Goal: Task Accomplishment & Management: Use online tool/utility

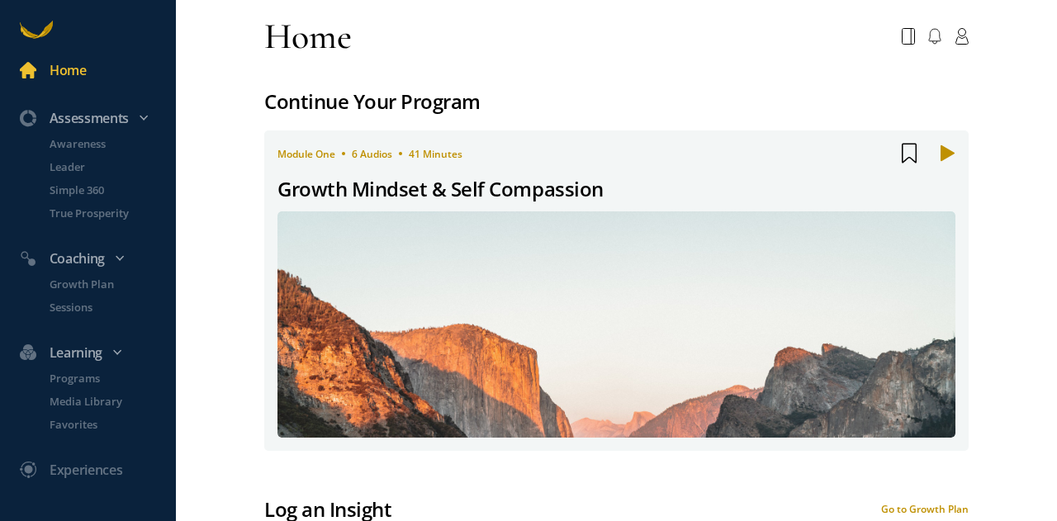
click at [955, 33] on icon at bounding box center [962, 36] width 14 height 17
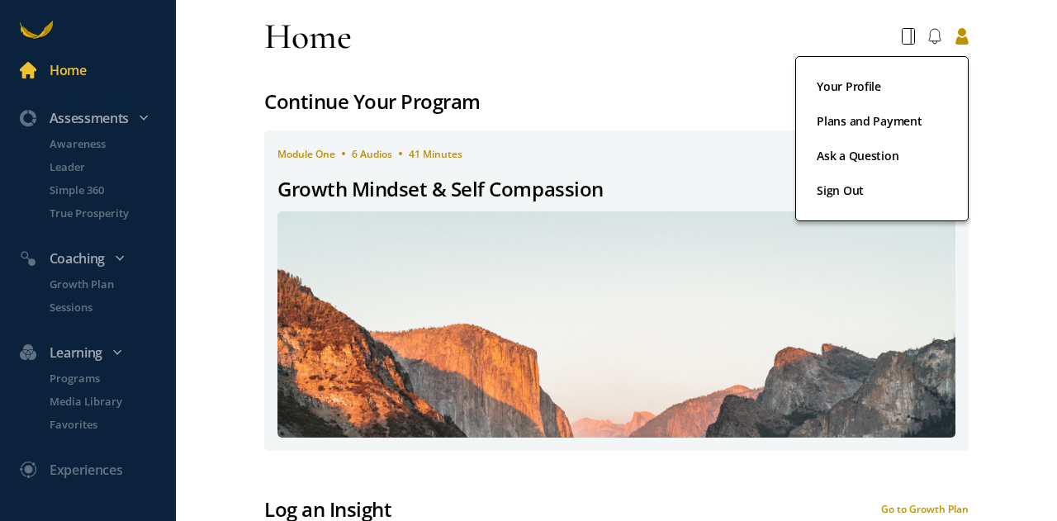
click at [844, 88] on link "Your Profile" at bounding box center [882, 94] width 131 height 35
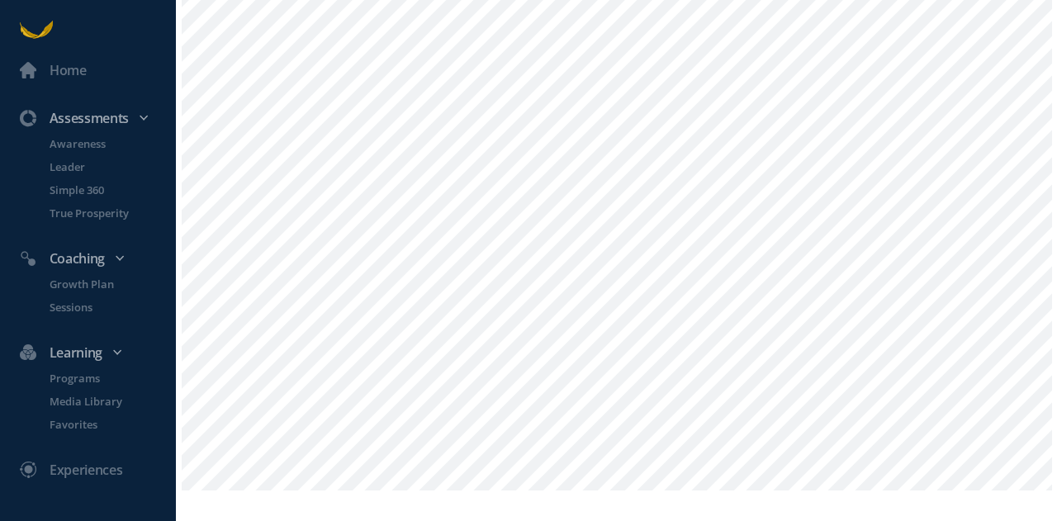
scroll to position [473, 0]
click at [542, 488] on div "Your Profile" at bounding box center [617, 24] width 882 height 995
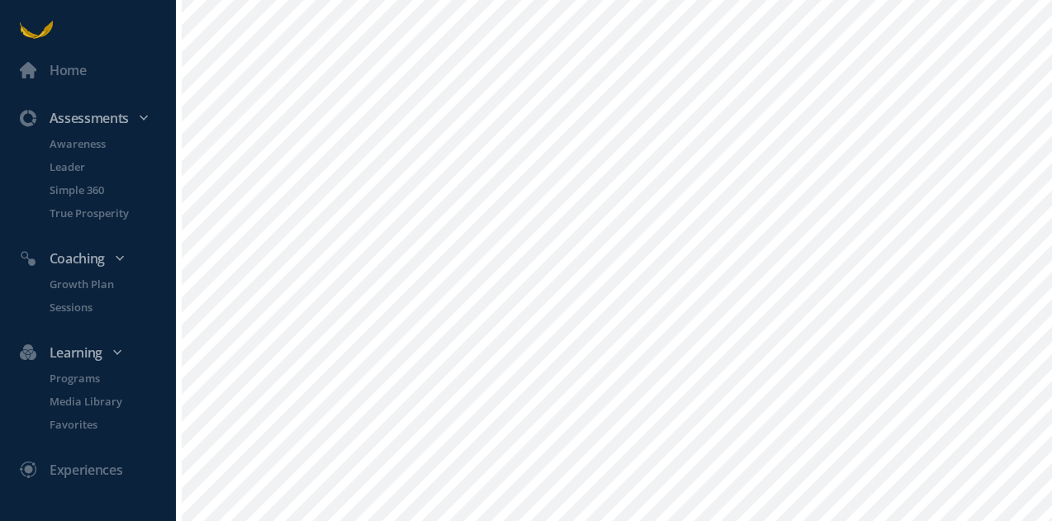
scroll to position [225, 0]
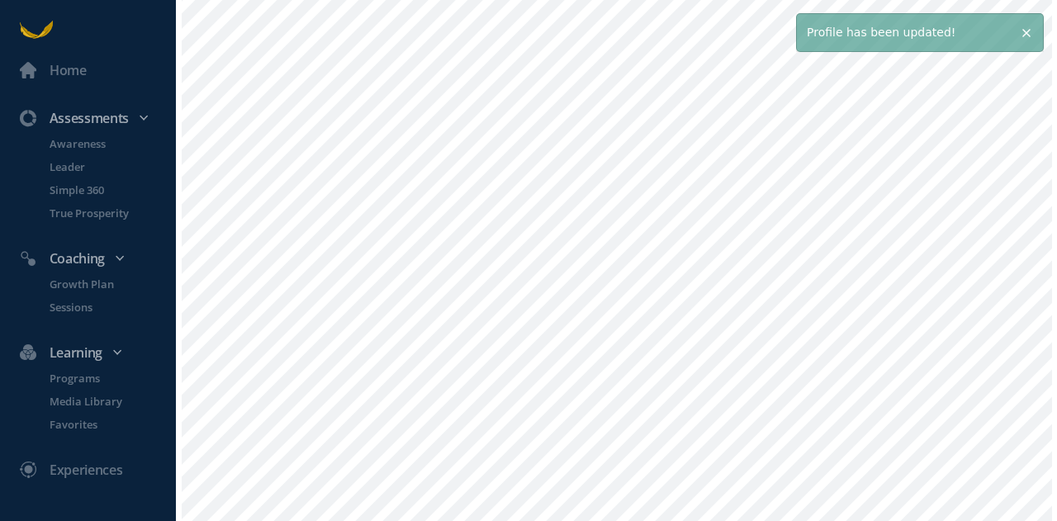
click at [107, 121] on div "Assessments" at bounding box center [96, 117] width 173 height 21
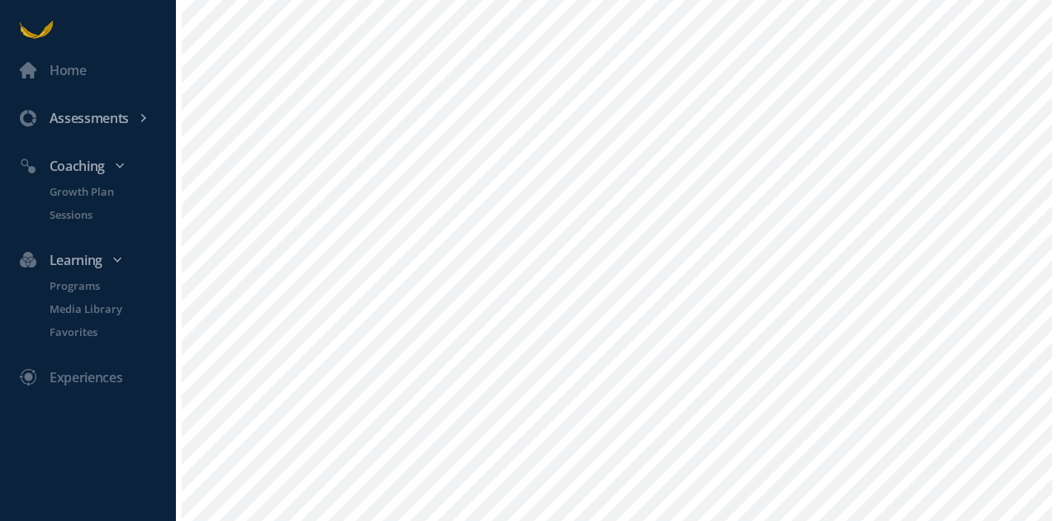
click at [145, 116] on icon at bounding box center [144, 118] width 10 height 10
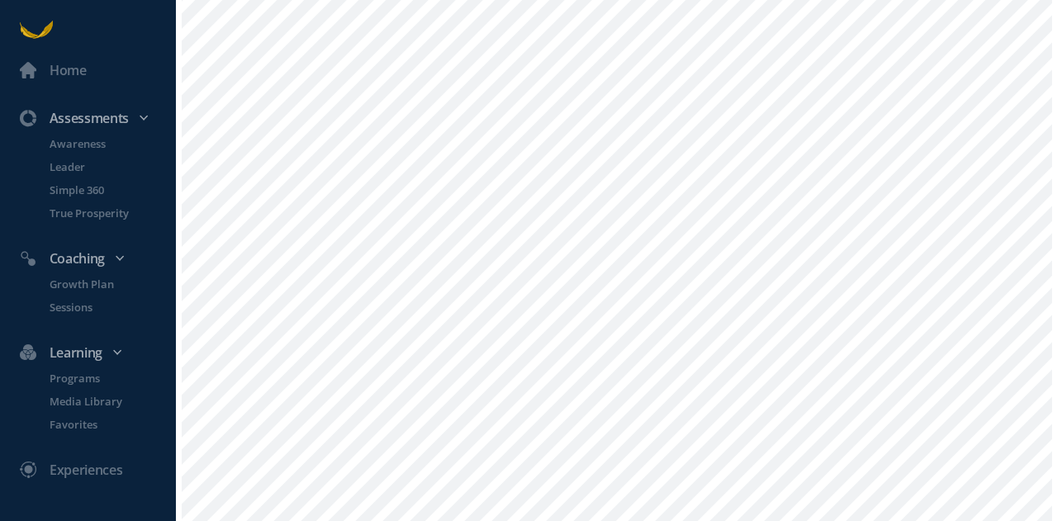
click at [76, 145] on p "Awareness" at bounding box center [111, 143] width 123 height 17
